Goal: Task Accomplishment & Management: Manage account settings

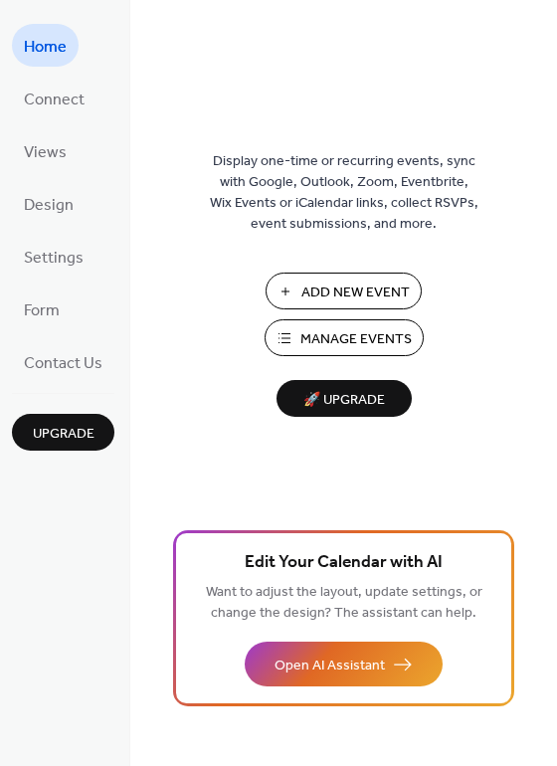
click at [363, 341] on span "Manage Events" at bounding box center [356, 339] width 111 height 21
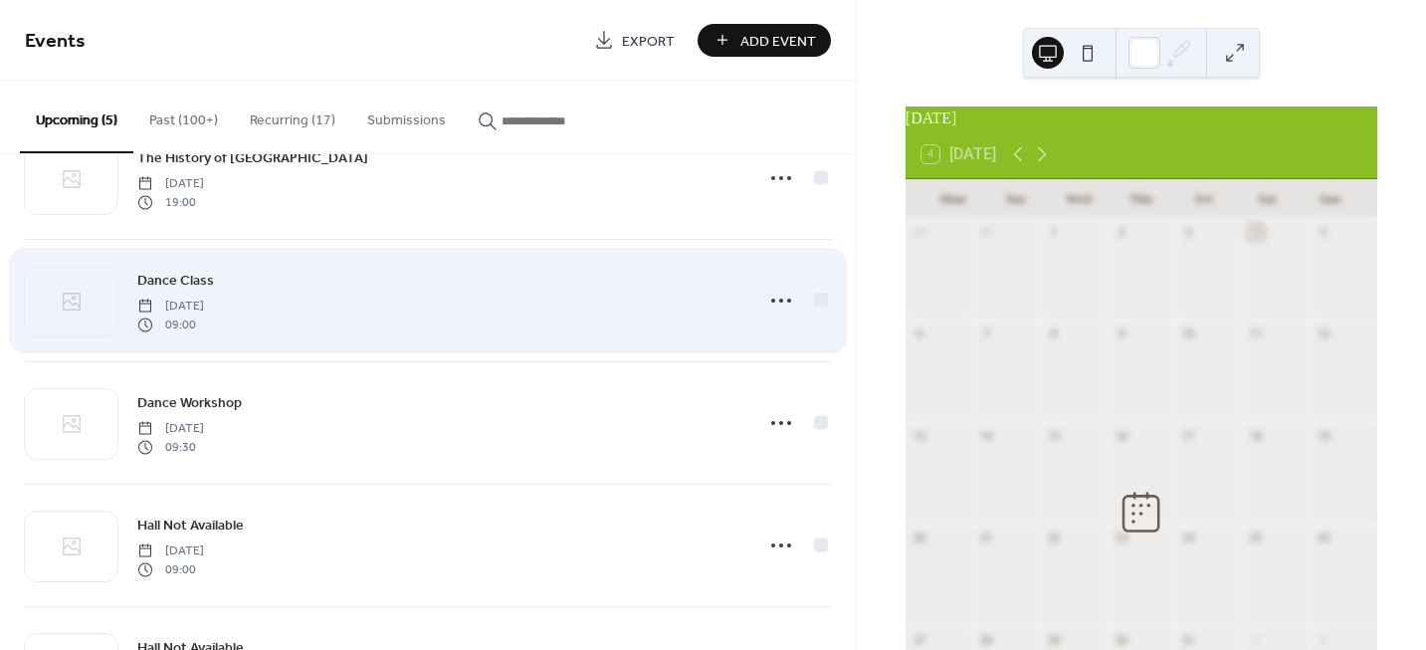
scroll to position [100, 0]
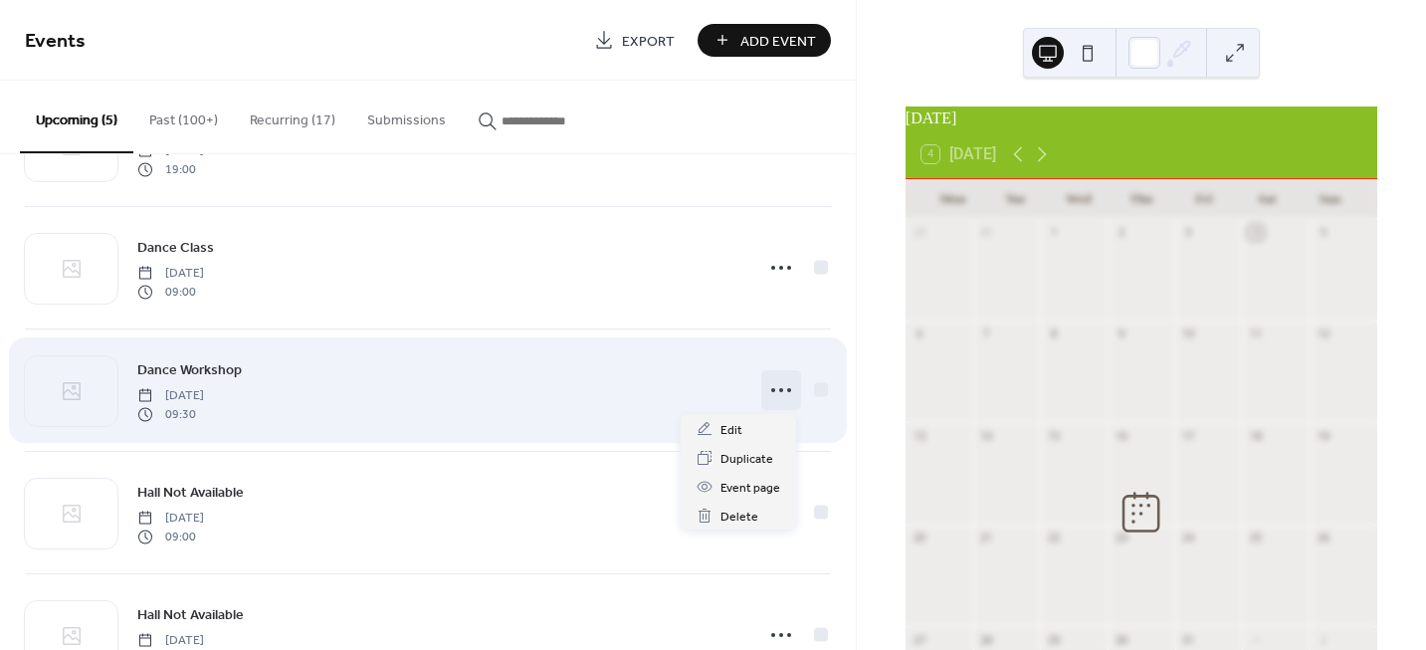
click at [787, 389] on circle at bounding box center [789, 390] width 4 height 4
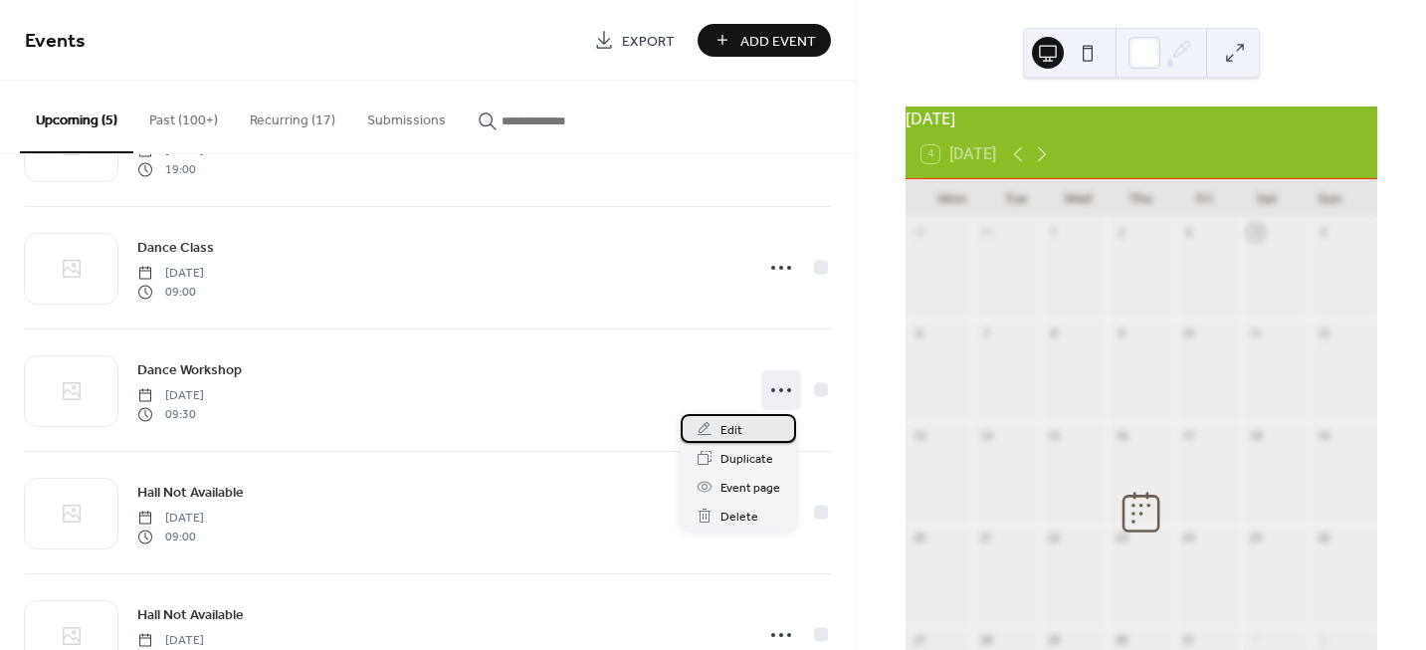
click at [752, 427] on div "Edit" at bounding box center [738, 428] width 115 height 29
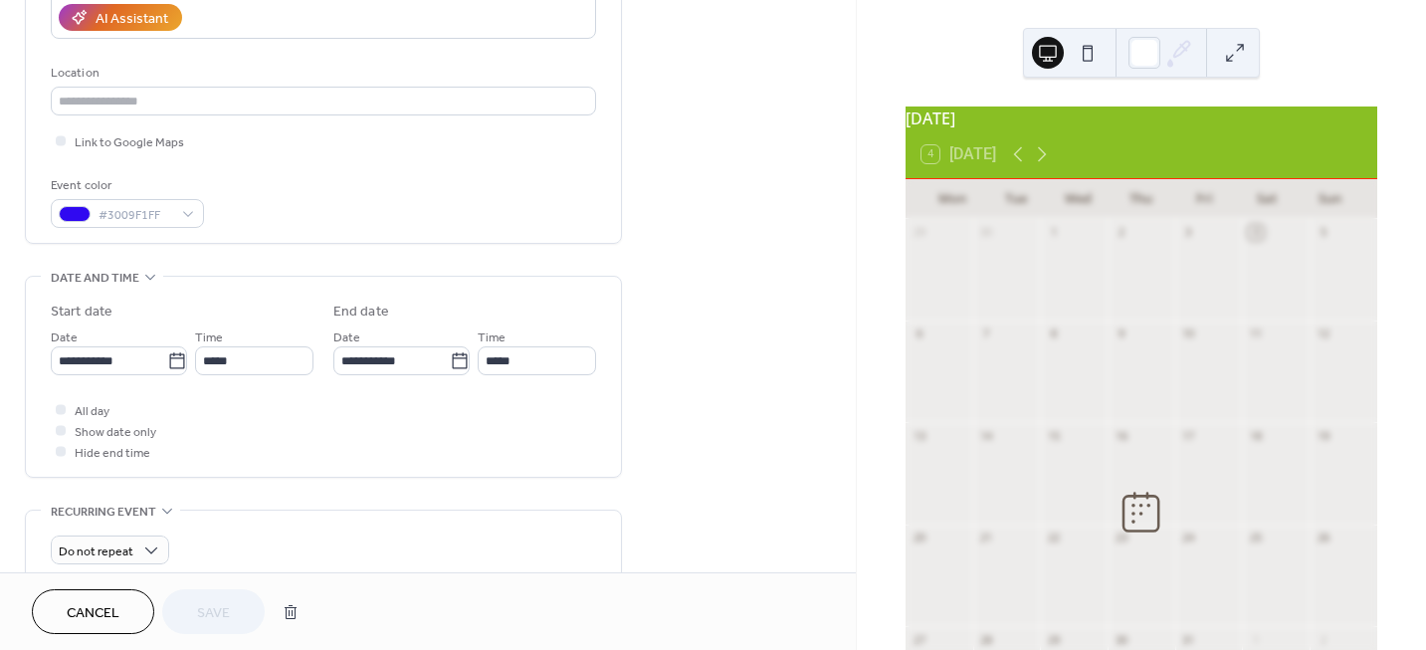
scroll to position [398, 0]
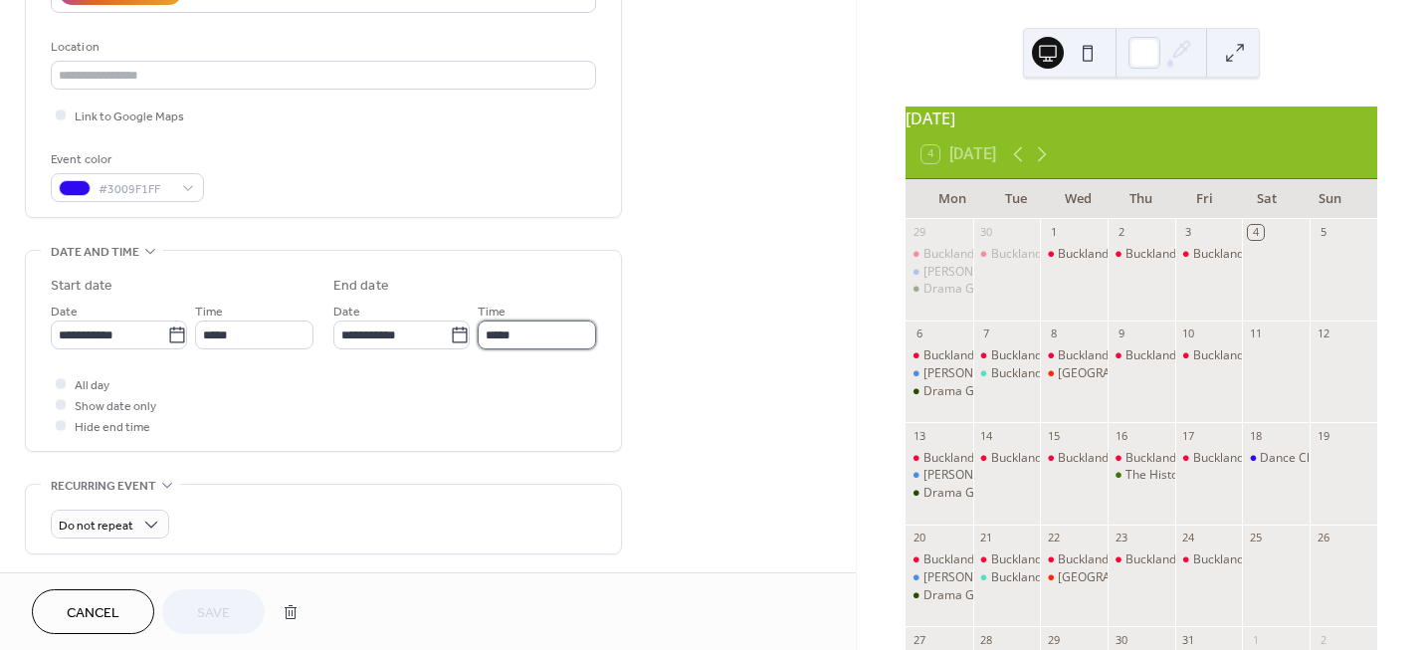
click at [559, 339] on input "*****" at bounding box center [537, 334] width 118 height 29
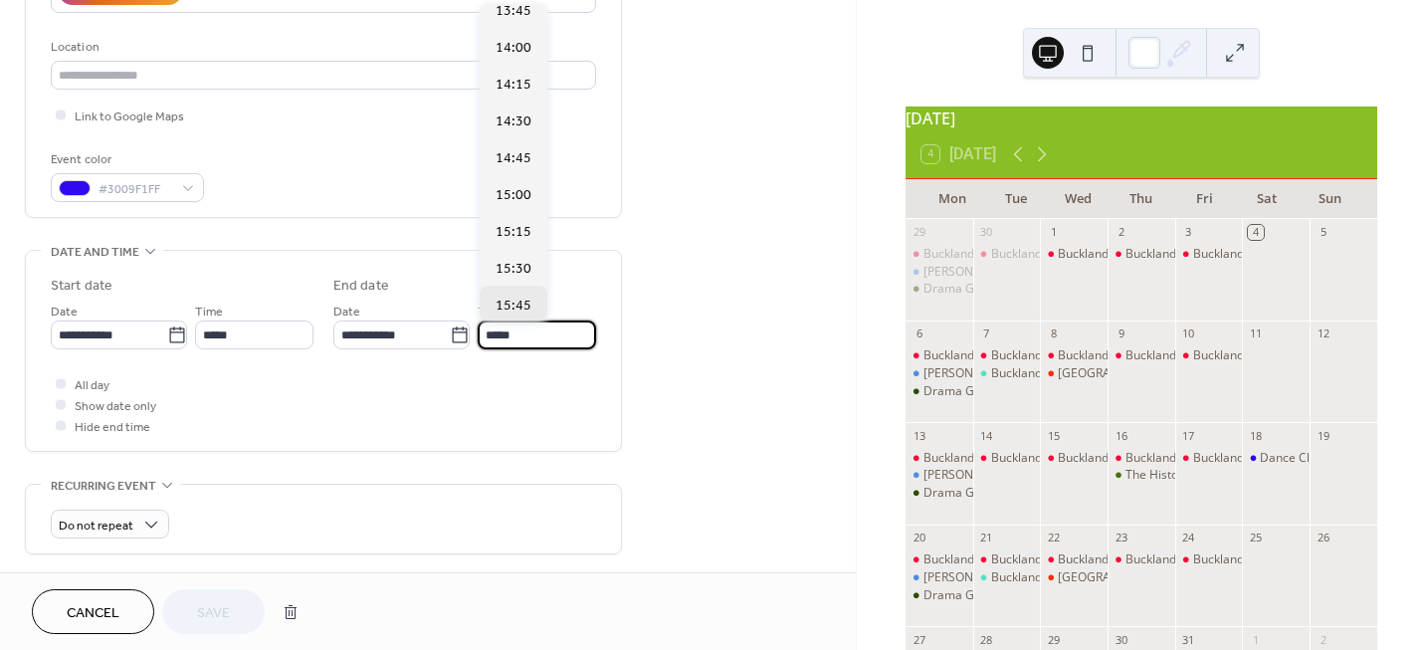
scroll to position [604, 0]
click at [523, 189] on span "15:00" at bounding box center [514, 193] width 36 height 21
type input "*****"
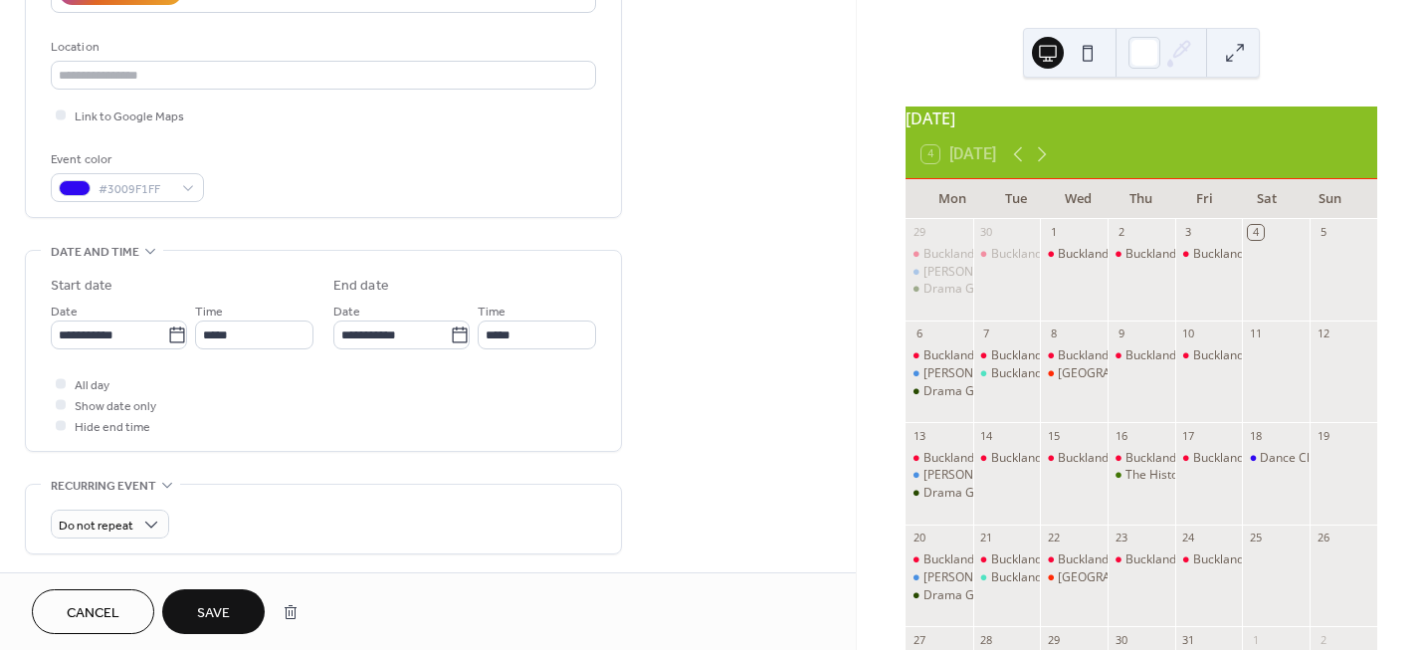
click at [214, 611] on span "Save" at bounding box center [213, 613] width 33 height 21
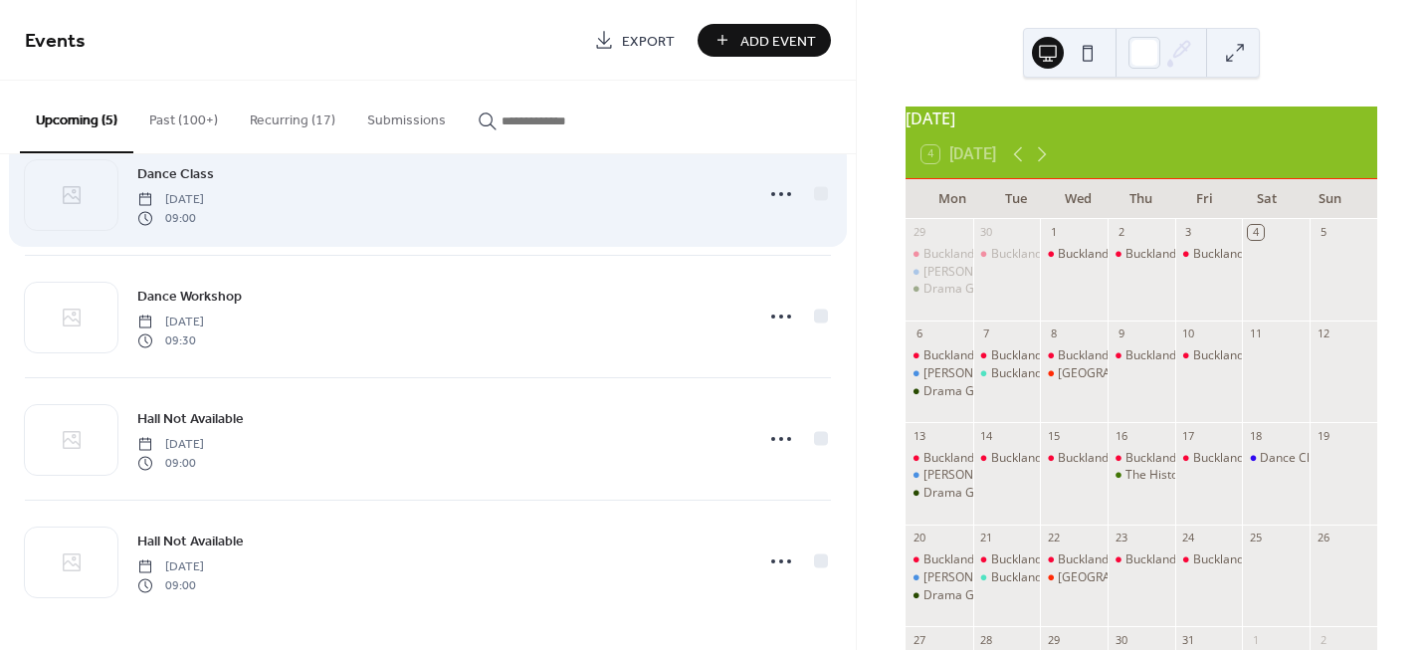
scroll to position [175, 0]
